Goal: Check status: Check status

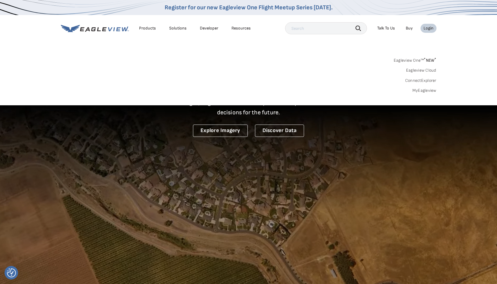
click at [424, 93] on link "MyEagleview" at bounding box center [425, 90] width 24 height 5
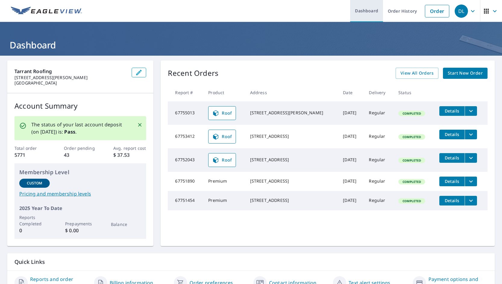
click at [374, 10] on link "Dashboard" at bounding box center [366, 11] width 33 height 22
click at [402, 11] on link "Order History" at bounding box center [402, 11] width 39 height 22
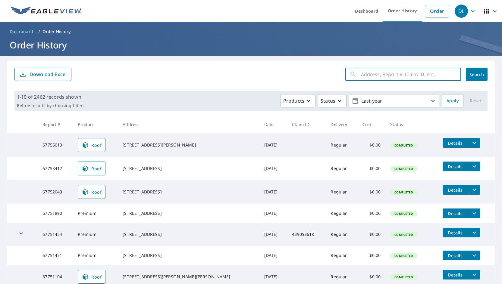
click at [379, 76] on input "text" at bounding box center [411, 74] width 100 height 17
type input "1813 card"
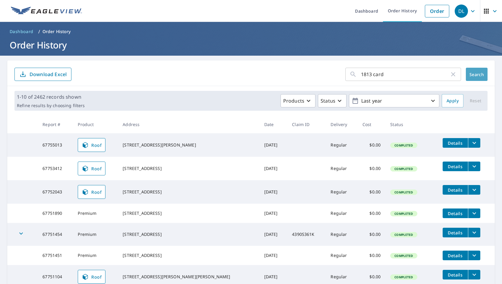
click at [478, 80] on button "Search" at bounding box center [477, 74] width 22 height 13
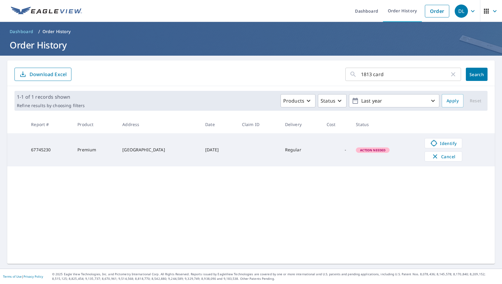
click at [383, 153] on td "Action Needed" at bounding box center [385, 149] width 69 height 33
click at [383, 151] on span "Action Needed" at bounding box center [372, 150] width 33 height 4
click at [450, 143] on span "Identify" at bounding box center [443, 143] width 30 height 7
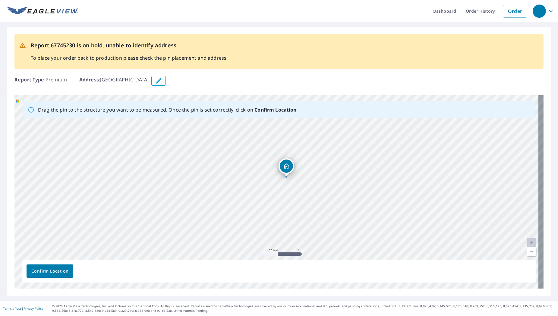
drag, startPoint x: 336, startPoint y: 175, endPoint x: 345, endPoint y: 161, distance: 16.5
click at [345, 161] on div "Cardinal Creek Dr Duncanville, TX 75137" at bounding box center [278, 191] width 529 height 193
drag, startPoint x: 220, startPoint y: 202, endPoint x: 231, endPoint y: 176, distance: 28.3
click at [231, 176] on div "Cardinal Creek Dr Duncanville, TX 75137" at bounding box center [278, 191] width 529 height 193
drag, startPoint x: 290, startPoint y: 193, endPoint x: 343, endPoint y: 184, distance: 53.8
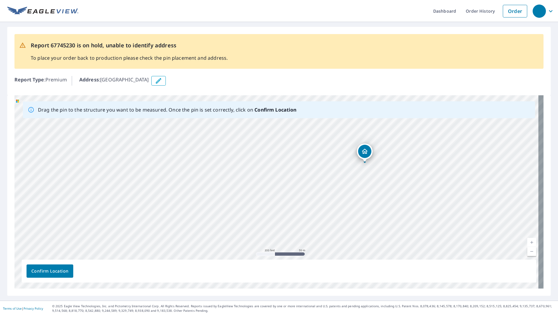
click at [343, 184] on div "Cardinal Creek Dr Duncanville, TX 75137" at bounding box center [278, 191] width 529 height 193
drag, startPoint x: 354, startPoint y: 196, endPoint x: 311, endPoint y: 174, distance: 49.1
click at [311, 174] on div "Cardinal Creek Dr Duncanville, TX 75137" at bounding box center [278, 191] width 529 height 193
click at [162, 78] on icon "button" at bounding box center [158, 80] width 7 height 7
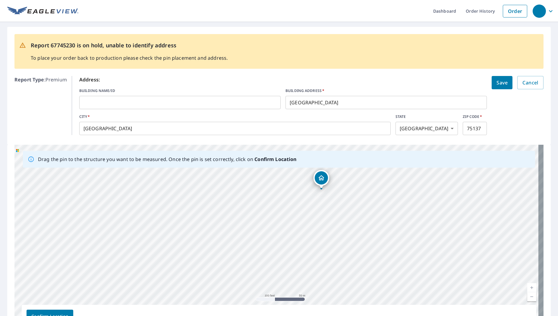
click at [287, 103] on input "Cardinal Creek Dr" at bounding box center [385, 102] width 201 height 17
type input "1318 Cardinal Creek Dr"
click at [503, 82] on button "Save" at bounding box center [501, 82] width 21 height 13
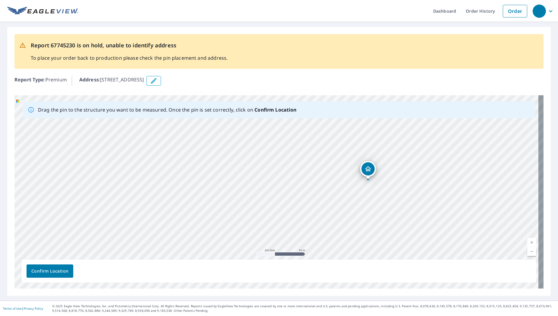
drag, startPoint x: 312, startPoint y: 200, endPoint x: 404, endPoint y: 188, distance: 92.3
click at [404, 188] on div "1318 Cardinal Creek Dr Duncanville, TX 75137" at bounding box center [278, 191] width 529 height 193
drag, startPoint x: 191, startPoint y: 147, endPoint x: 201, endPoint y: 229, distance: 82.5
click at [201, 229] on div "1318 Cardinal Creek Dr Duncanville, TX 75137" at bounding box center [278, 191] width 529 height 193
drag, startPoint x: 113, startPoint y: 217, endPoint x: 301, endPoint y: 202, distance: 188.0
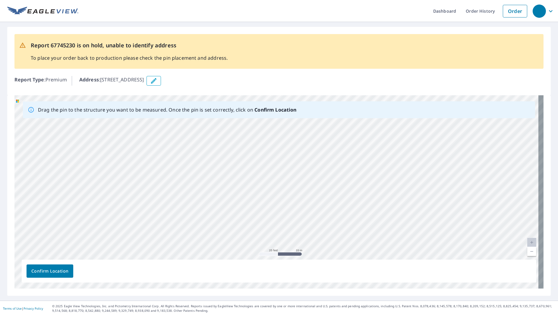
click at [301, 202] on div "1318 Cardinal Creek Dr Duncanville, TX 75137" at bounding box center [278, 191] width 529 height 193
drag, startPoint x: 218, startPoint y: 198, endPoint x: 181, endPoint y: 191, distance: 38.3
click at [181, 191] on div "1318 Cardinal Creek Dr Duncanville, TX 75137" at bounding box center [278, 191] width 529 height 193
drag, startPoint x: 384, startPoint y: 219, endPoint x: 348, endPoint y: 167, distance: 63.3
click at [346, 166] on div "1318 Cardinal Creek Dr Duncanville, TX 75137" at bounding box center [278, 191] width 529 height 193
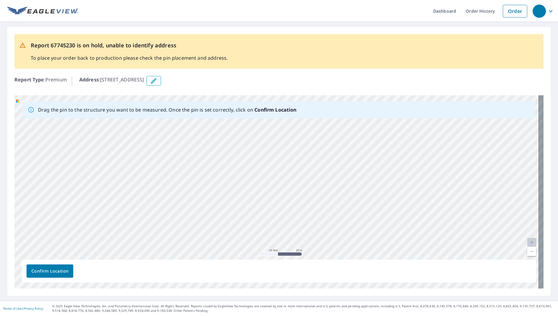
click at [429, 179] on div "1318 Cardinal Creek Dr Duncanville, TX 75137" at bounding box center [278, 191] width 529 height 193
drag, startPoint x: 275, startPoint y: 178, endPoint x: 437, endPoint y: 232, distance: 171.5
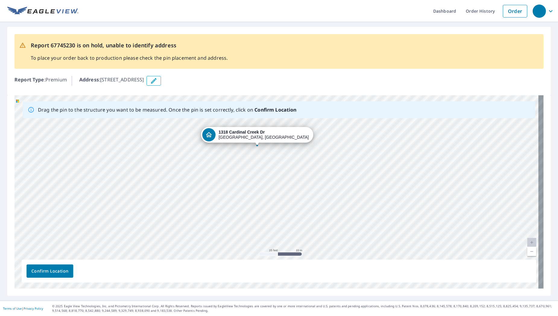
drag, startPoint x: 355, startPoint y: 186, endPoint x: 352, endPoint y: 177, distance: 9.5
click at [352, 177] on div "1318 Cardinal Creek Dr Duncanville, TX 75137" at bounding box center [278, 191] width 529 height 193
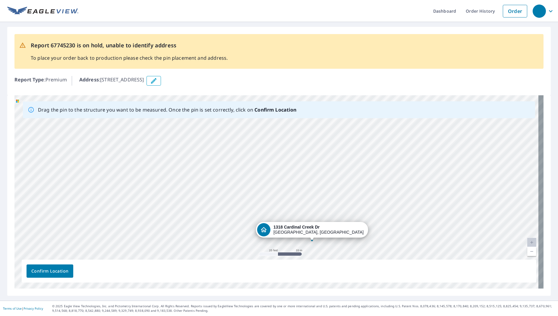
drag, startPoint x: 250, startPoint y: 133, endPoint x: 306, endPoint y: 229, distance: 111.1
click at [306, 229] on div "1318 Cardinal Creek Dr Duncanville, TX 75137" at bounding box center [278, 191] width 529 height 193
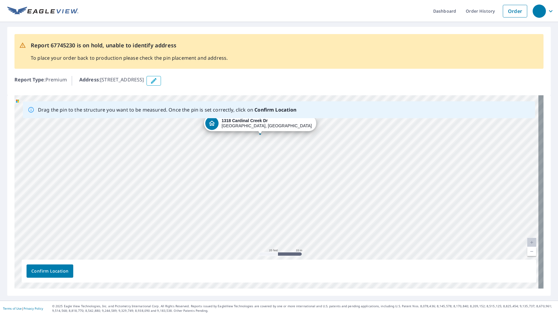
drag, startPoint x: 310, startPoint y: 243, endPoint x: 293, endPoint y: 186, distance: 59.2
click at [293, 186] on div "1318 Cardinal Creek Dr Duncanville, TX 75137" at bounding box center [278, 191] width 529 height 193
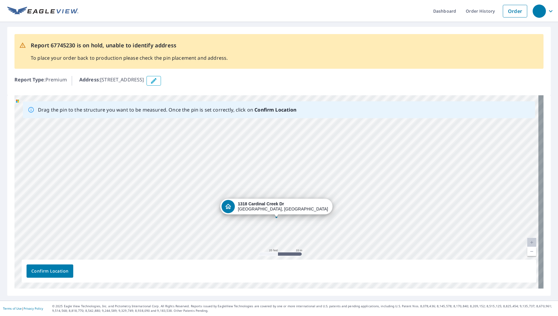
drag, startPoint x: 269, startPoint y: 124, endPoint x: 287, endPoint y: 207, distance: 85.0
click at [287, 207] on div "1318 Cardinal Creek Dr Duncanville, TX 75137" at bounding box center [278, 191] width 529 height 193
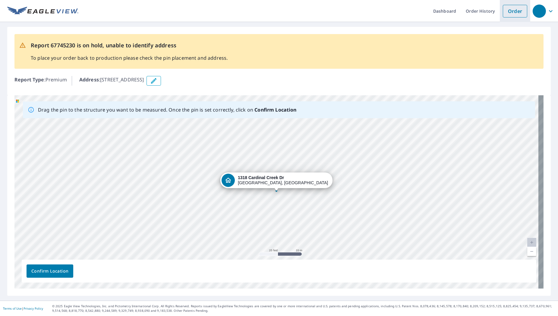
click at [517, 7] on link "Order" at bounding box center [514, 11] width 24 height 13
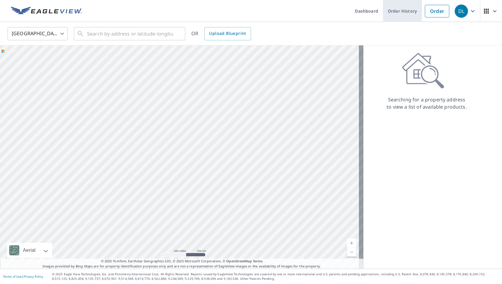
click at [398, 11] on link "Order History" at bounding box center [402, 11] width 39 height 22
